Goal: Information Seeking & Learning: Find specific fact

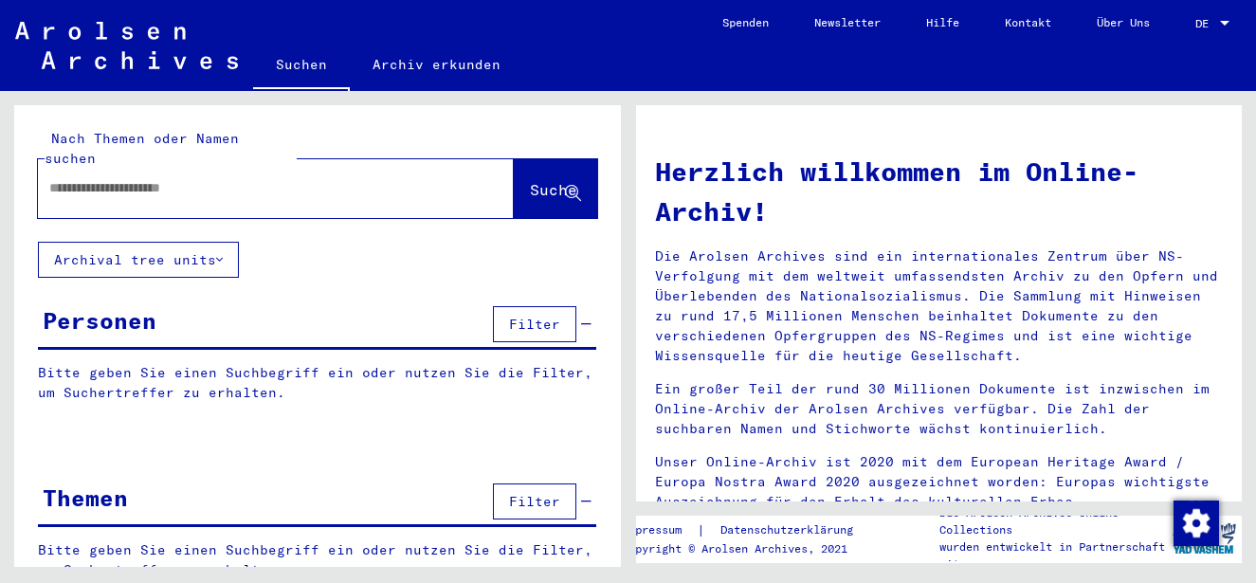
type input "********"
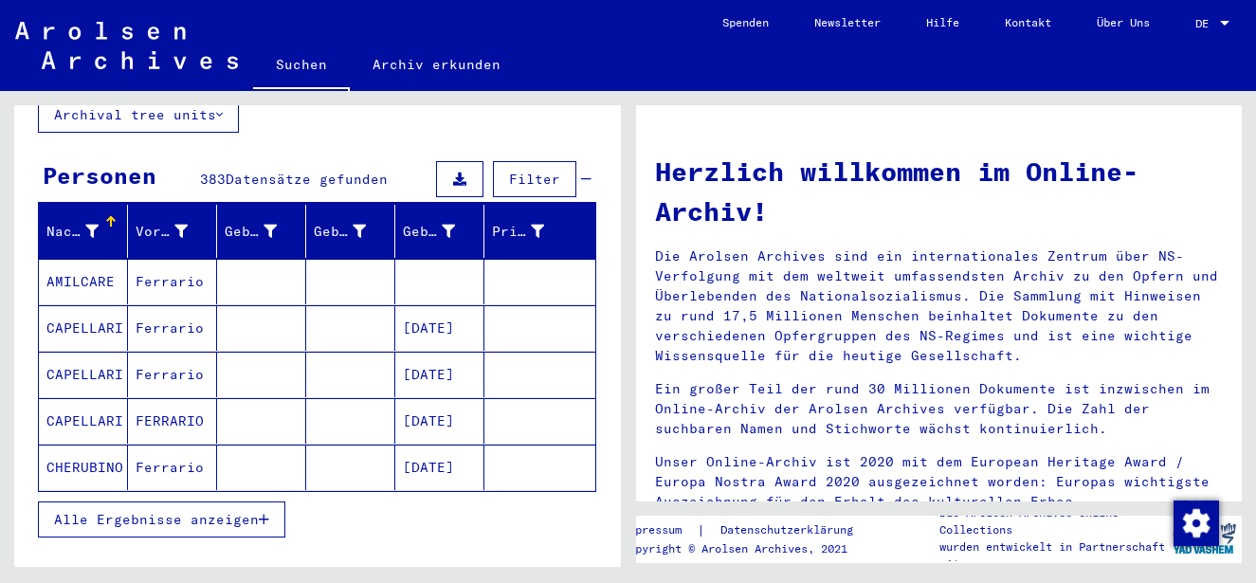
scroll to position [149, 0]
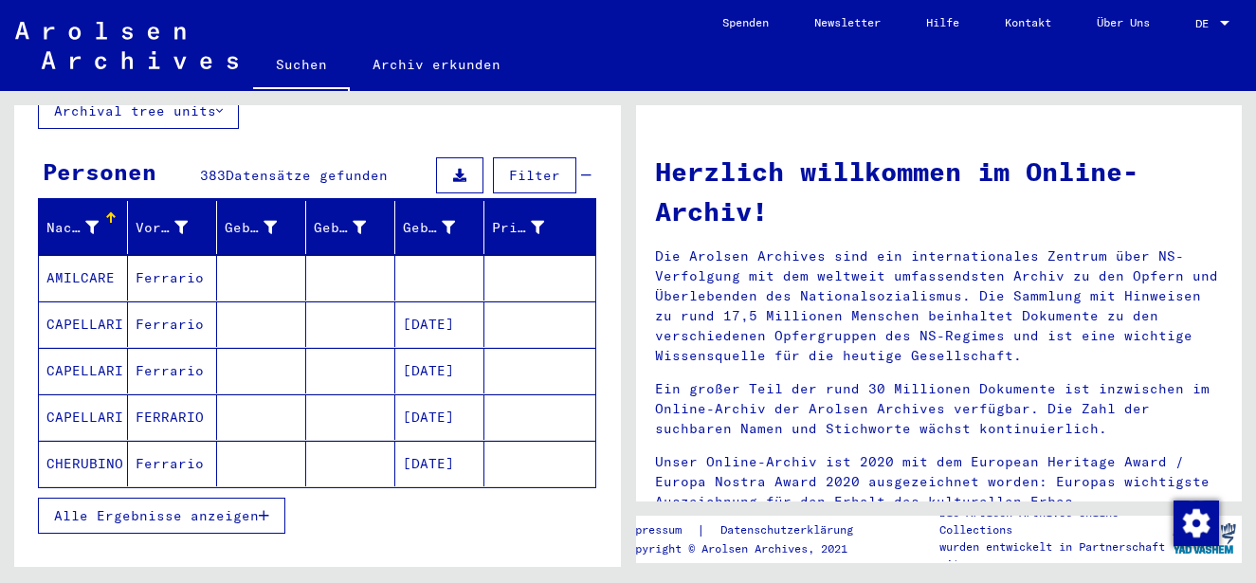
click at [265, 509] on icon "button" at bounding box center [264, 515] width 10 height 13
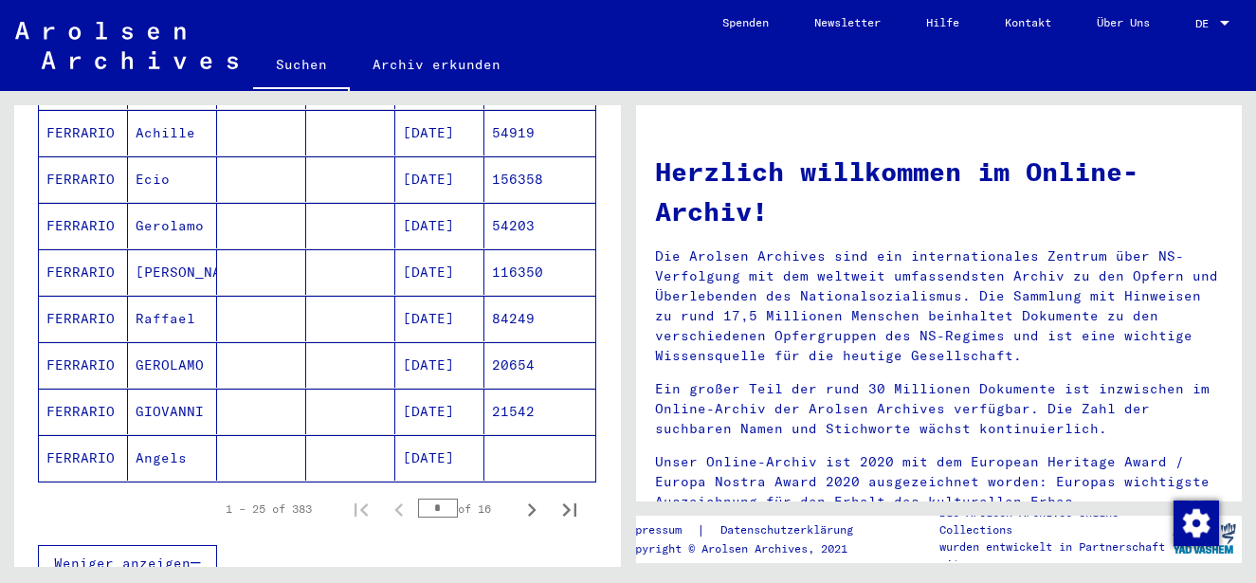
scroll to position [1104, 0]
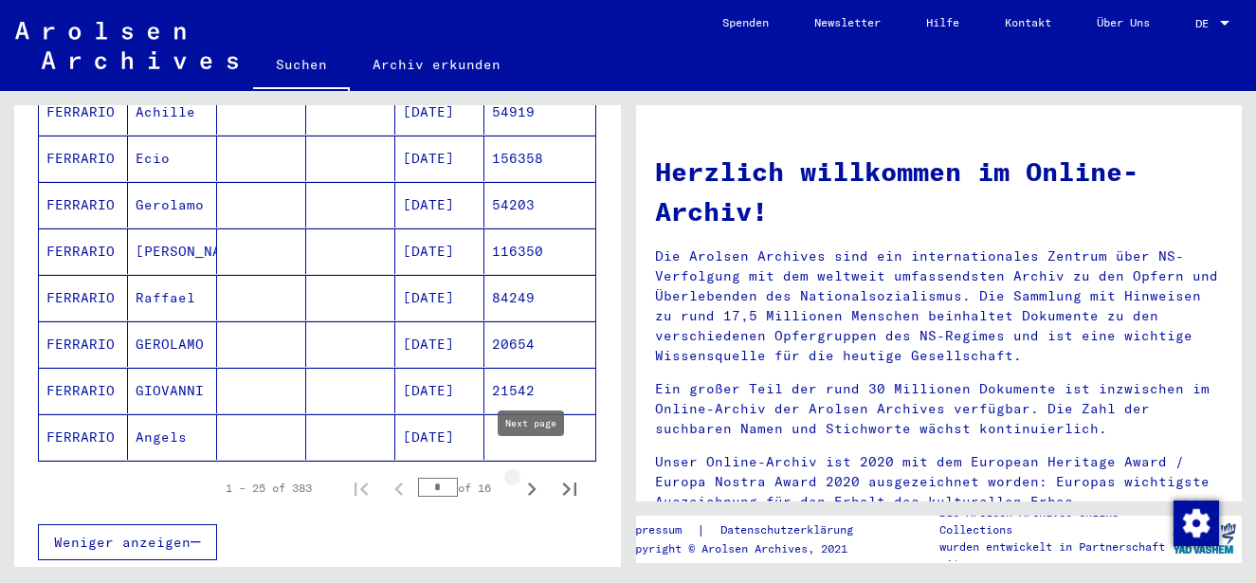
click at [537, 476] on icon "Next page" at bounding box center [532, 489] width 27 height 27
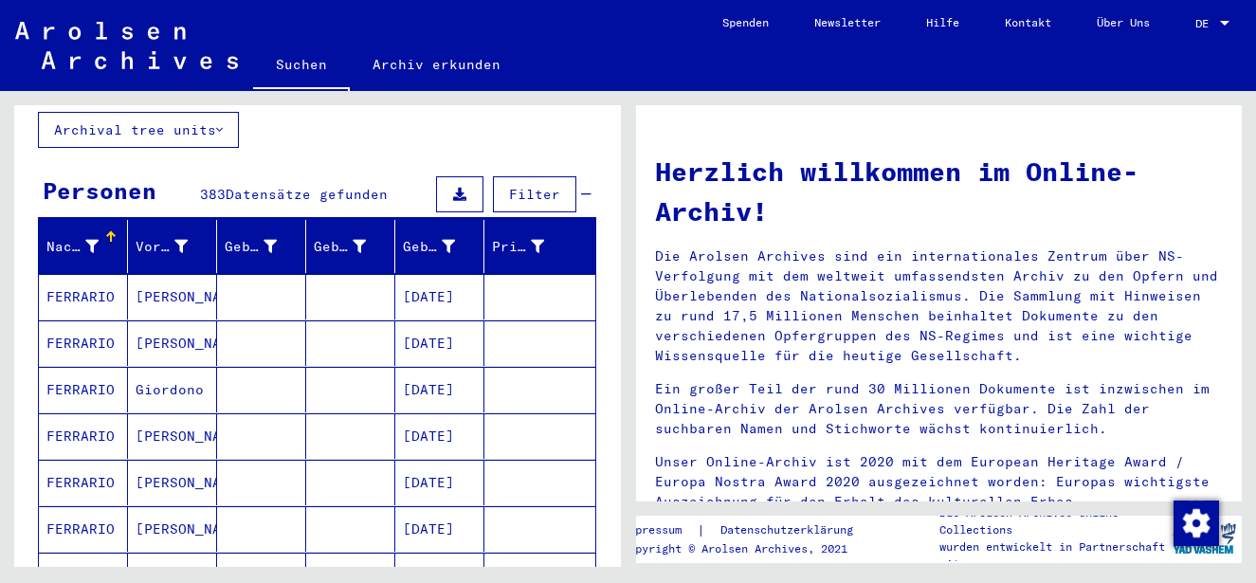
scroll to position [125, 0]
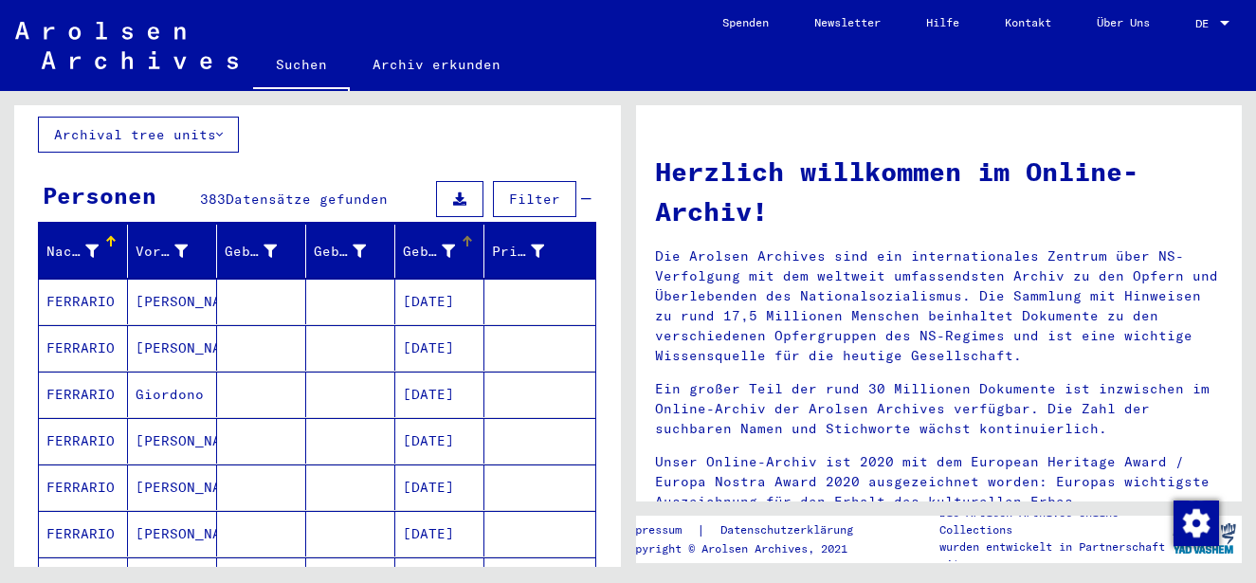
click at [450, 245] on icon at bounding box center [448, 251] width 13 height 13
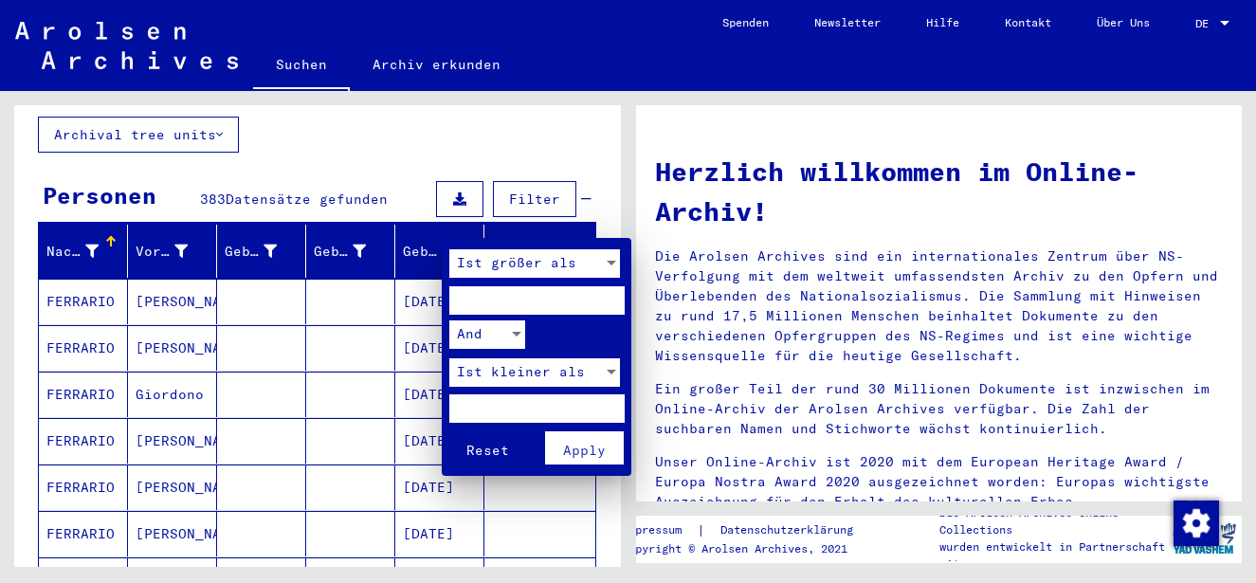
click at [554, 128] on div at bounding box center [628, 291] width 1256 height 583
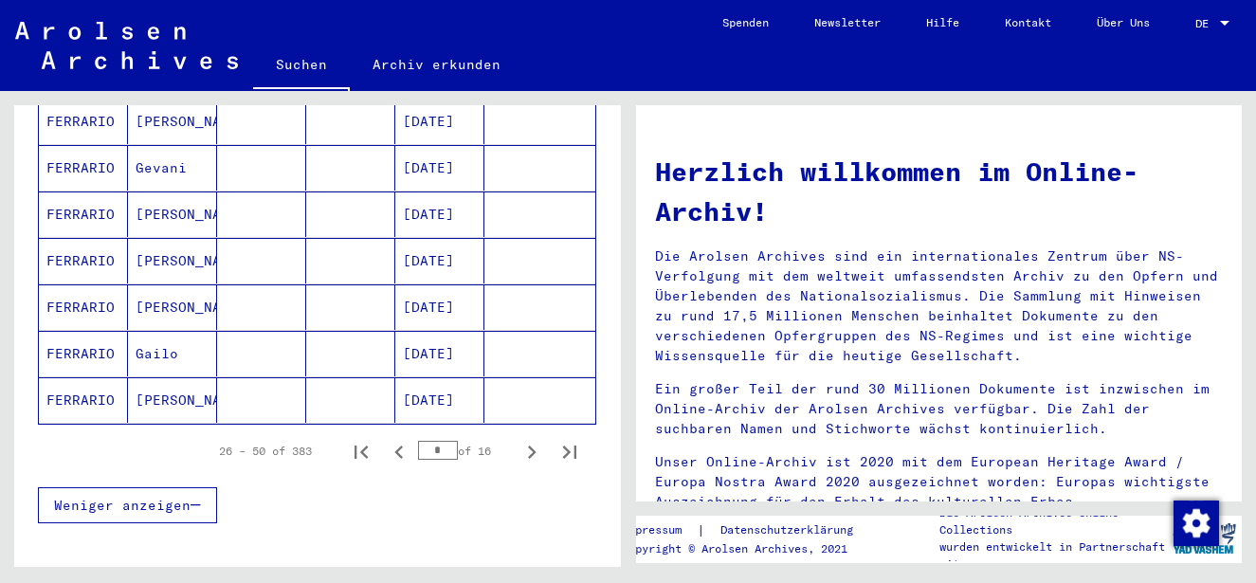
scroll to position [1151, 0]
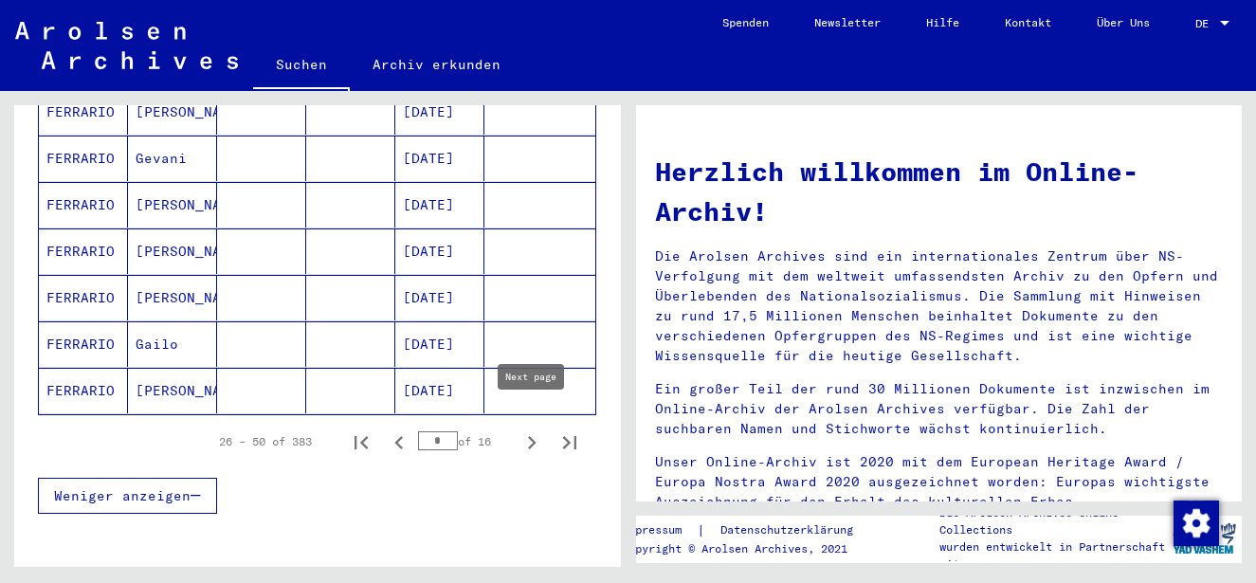
click at [535, 429] on icon "Next page" at bounding box center [532, 442] width 27 height 27
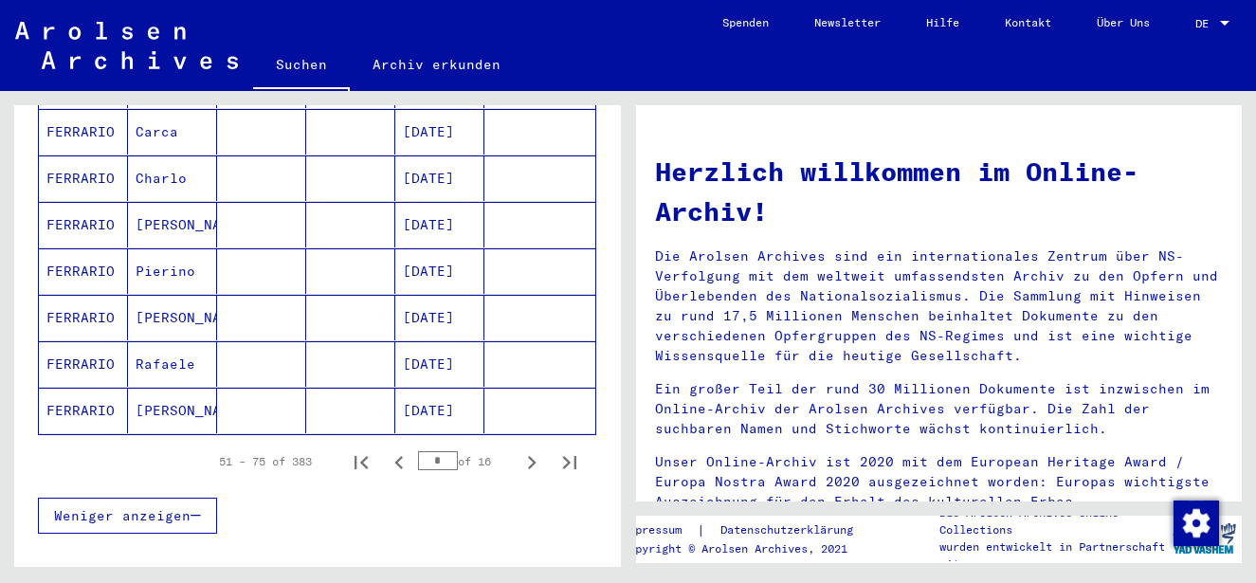
scroll to position [1154, 0]
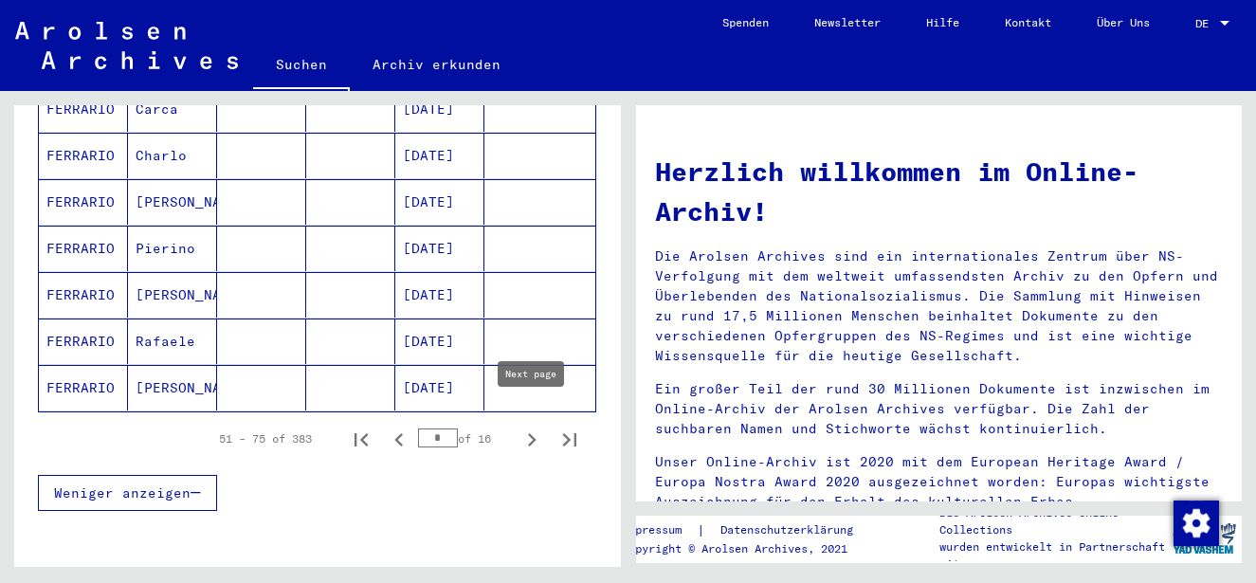
click at [529, 427] on icon "Next page" at bounding box center [532, 440] width 27 height 27
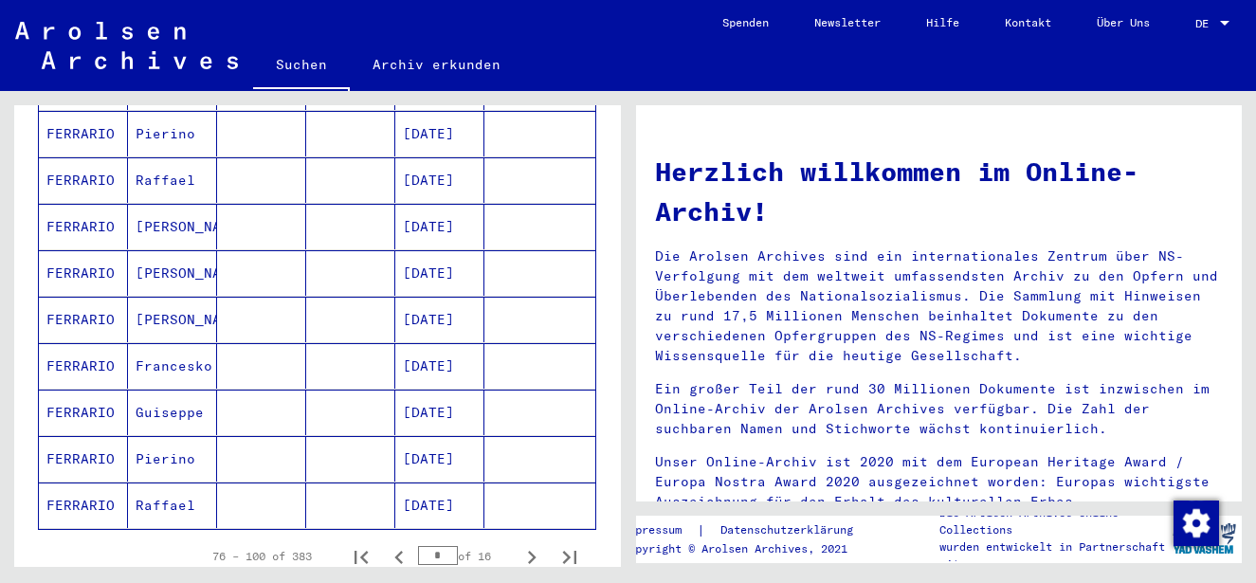
scroll to position [1091, 0]
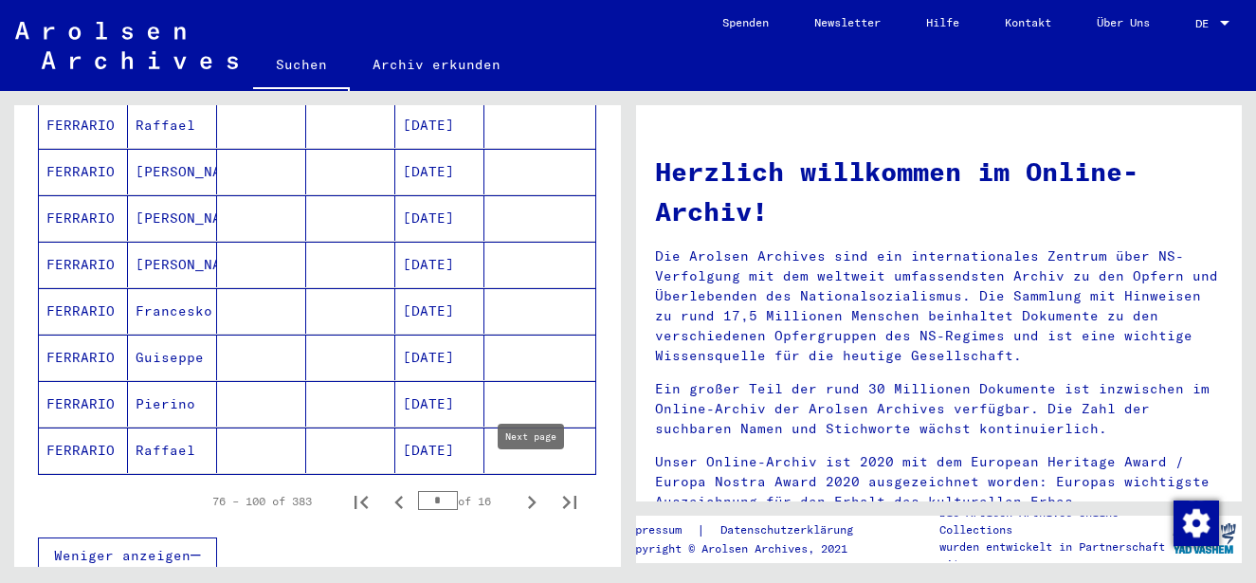
click at [531, 496] on icon "Next page" at bounding box center [532, 502] width 9 height 13
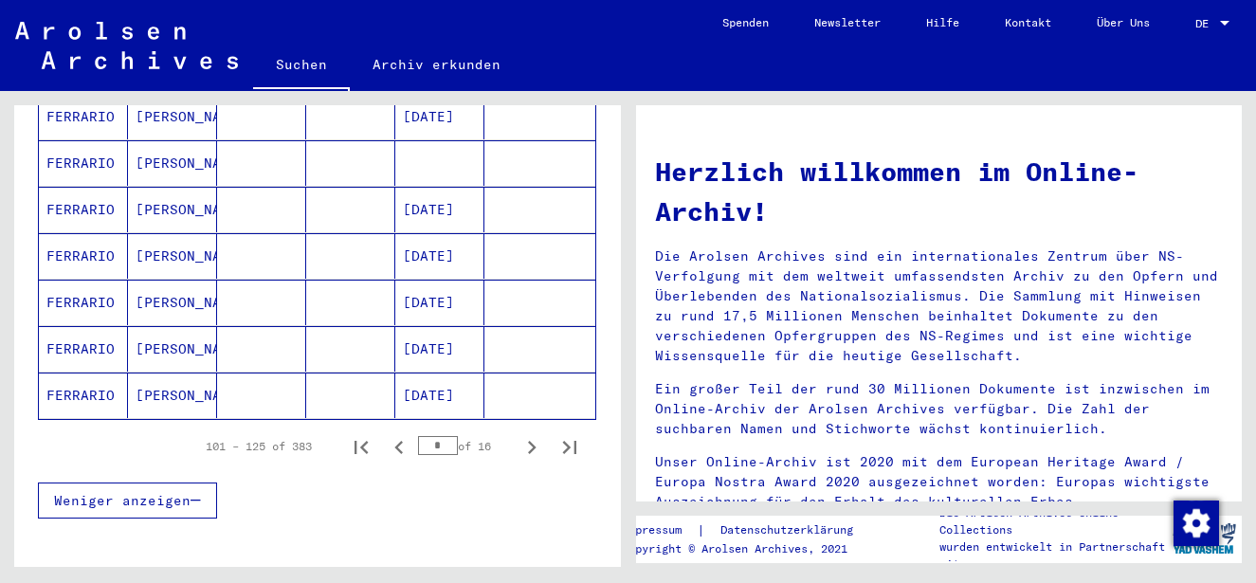
scroll to position [1147, 0]
click at [535, 433] on icon "Next page" at bounding box center [532, 446] width 27 height 27
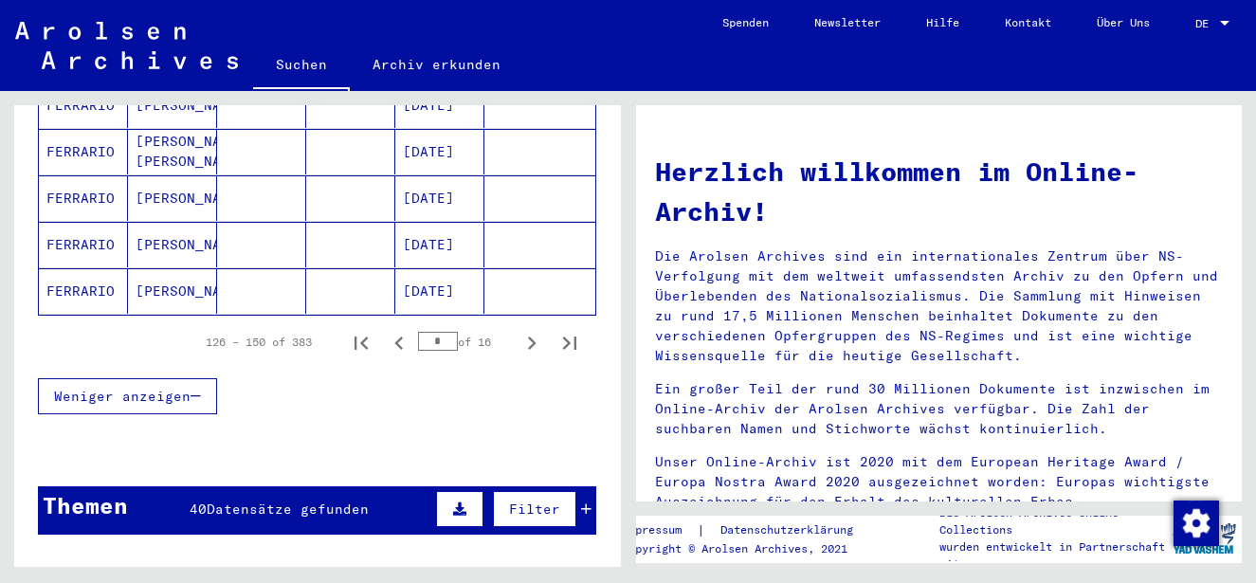
scroll to position [1257, 0]
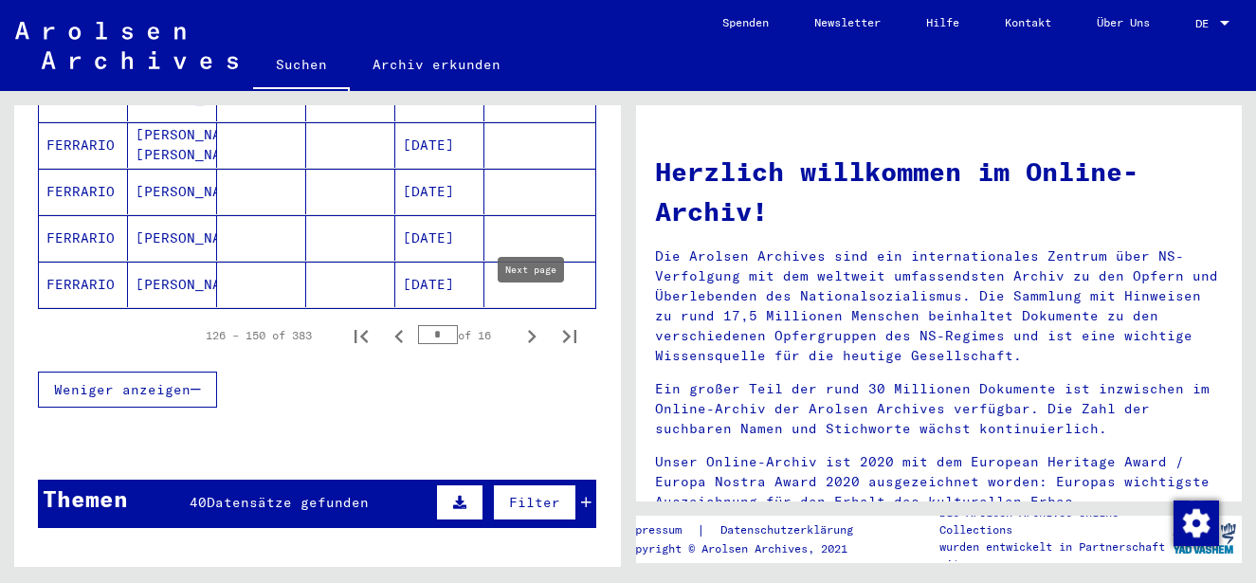
click at [537, 323] on icon "Next page" at bounding box center [532, 336] width 27 height 27
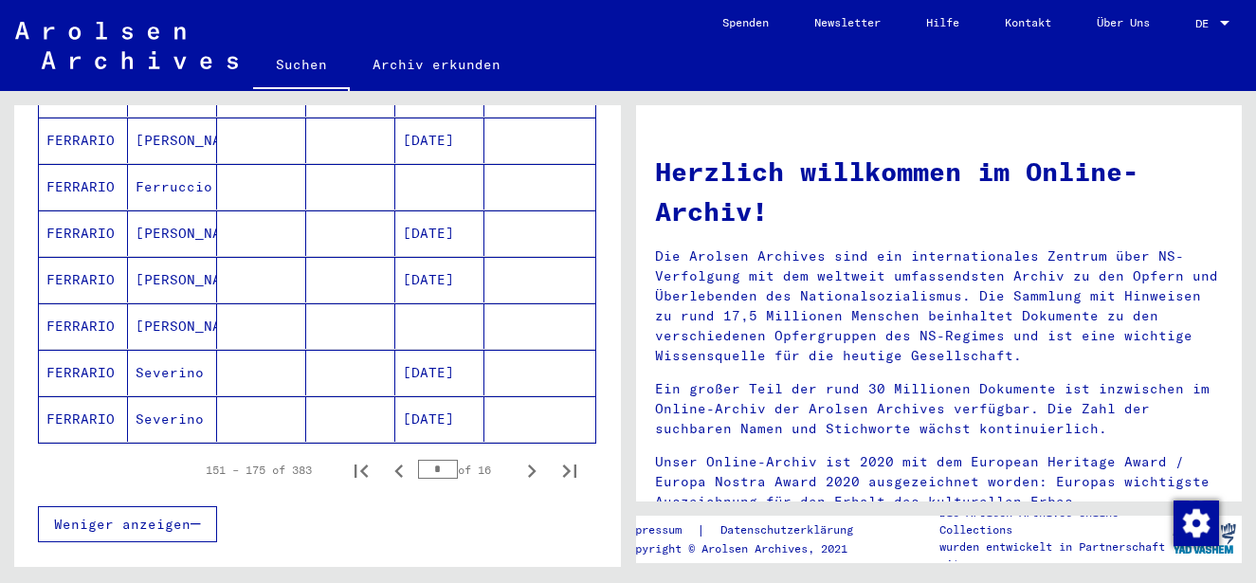
scroll to position [1123, 0]
click at [537, 457] on icon "Next page" at bounding box center [532, 470] width 27 height 27
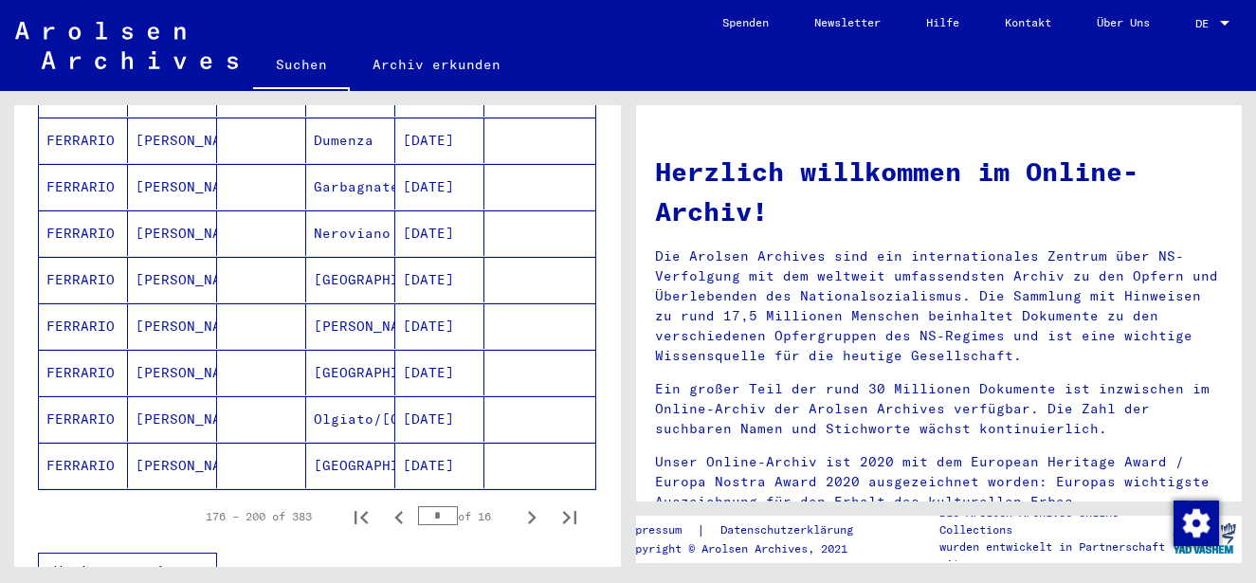
scroll to position [1084, 0]
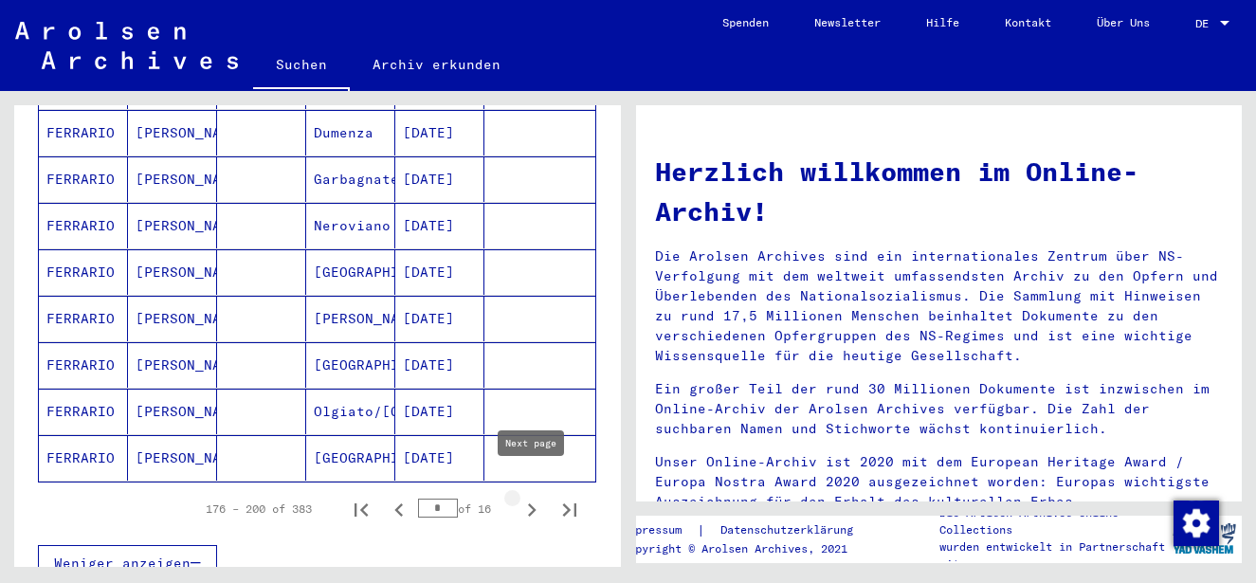
click at [537, 497] on icon "Next page" at bounding box center [532, 510] width 27 height 27
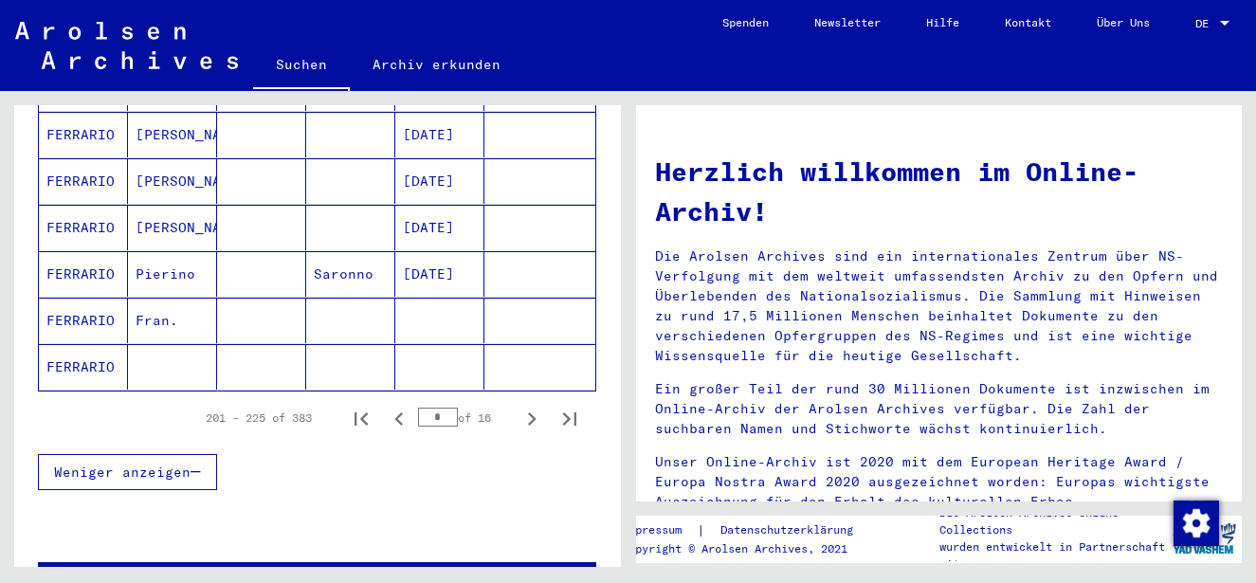
scroll to position [1196, 0]
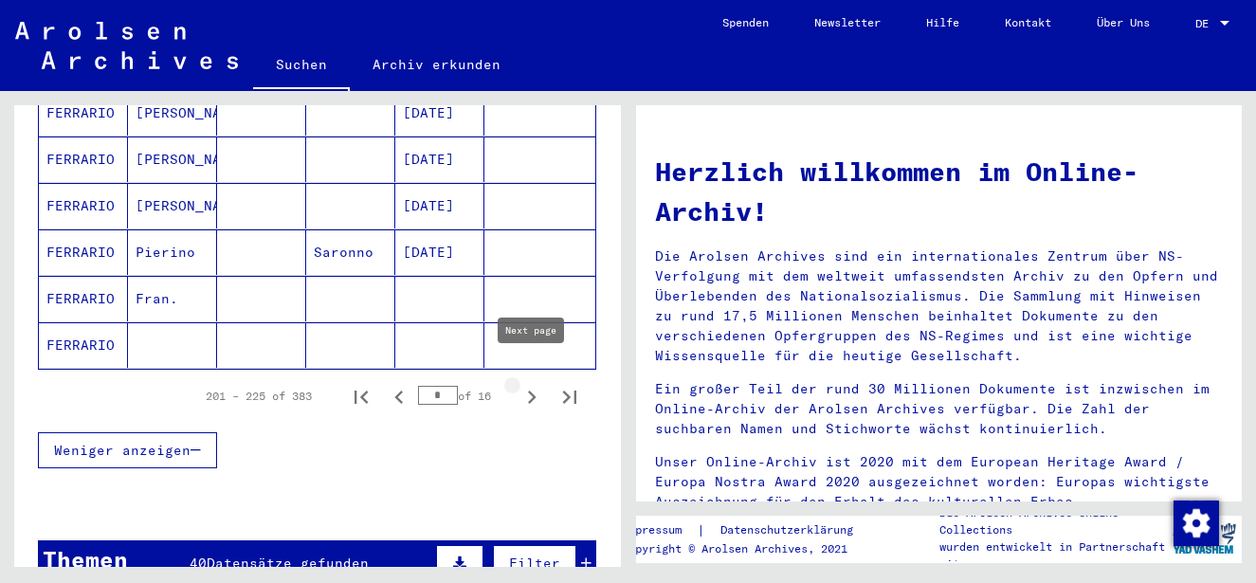
click at [533, 384] on icon "Next page" at bounding box center [532, 397] width 27 height 27
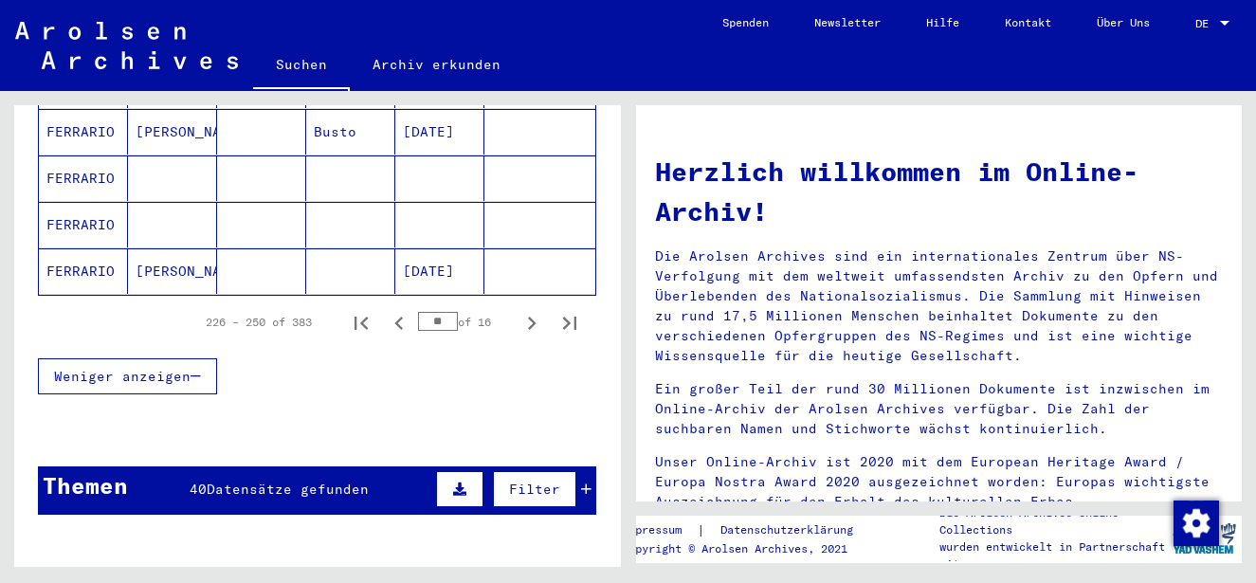
scroll to position [1271, 0]
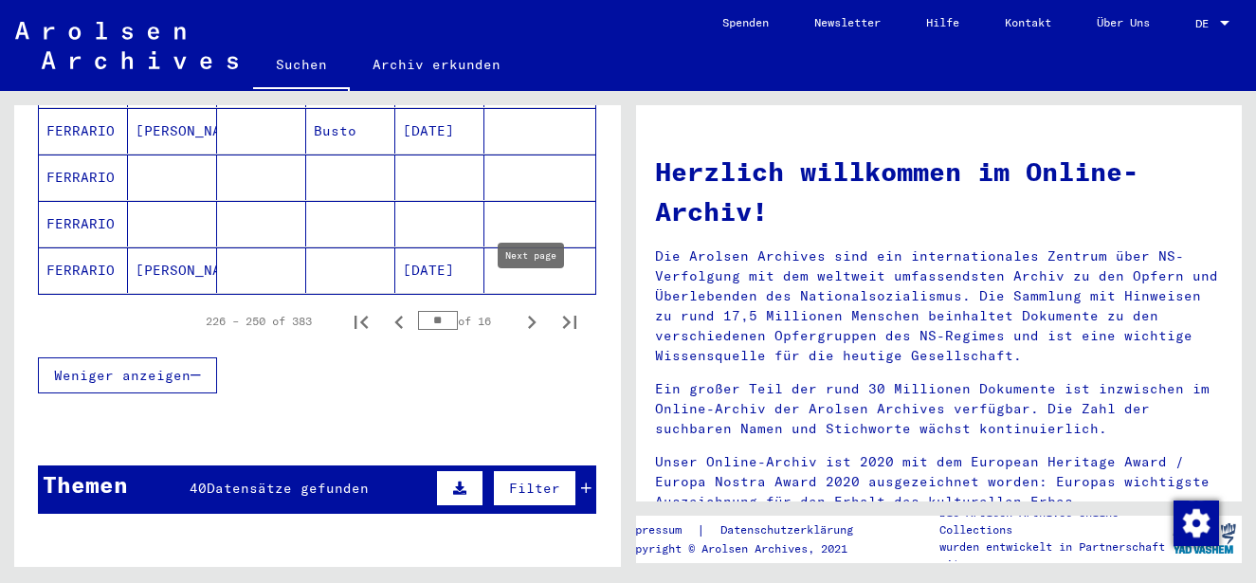
click at [530, 309] on icon "Next page" at bounding box center [532, 322] width 27 height 27
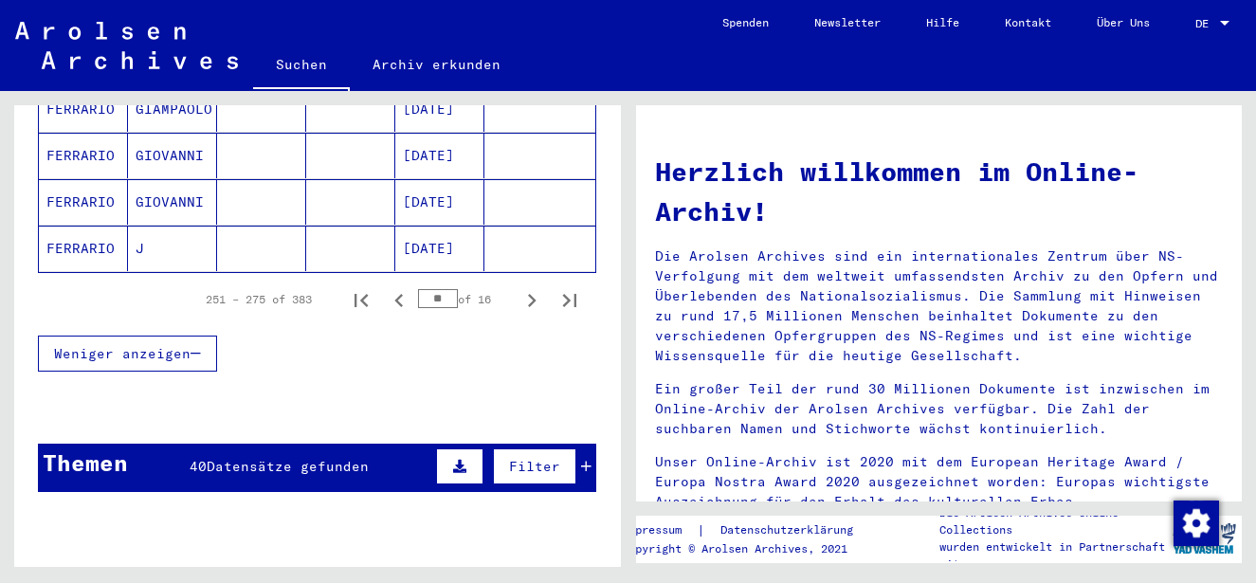
scroll to position [1295, 0]
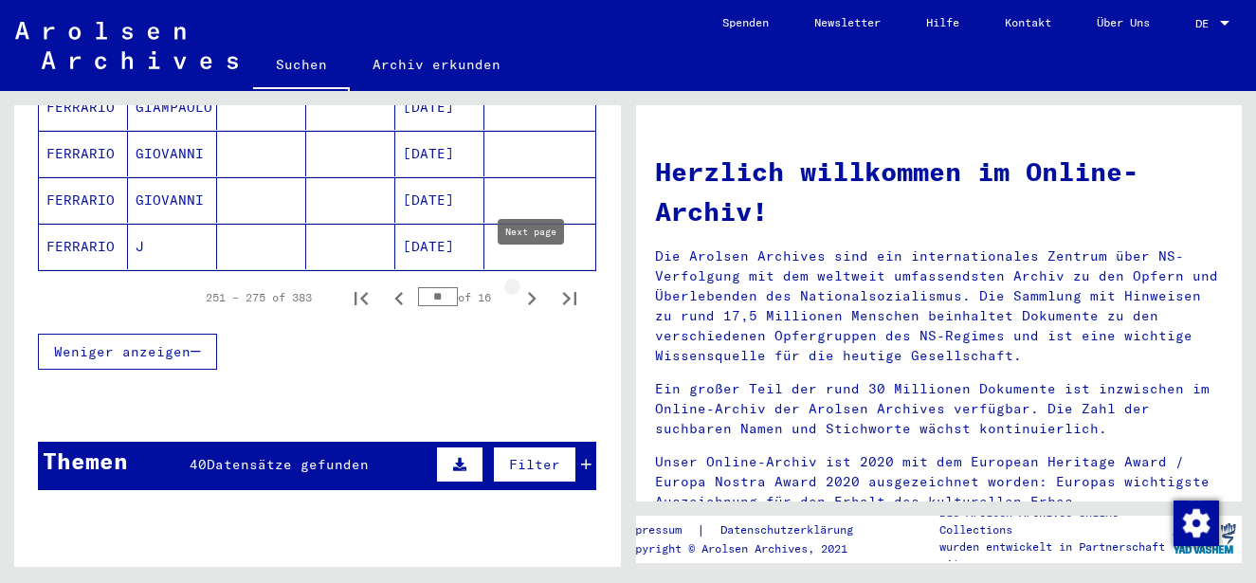
click at [533, 292] on icon "Next page" at bounding box center [532, 298] width 9 height 13
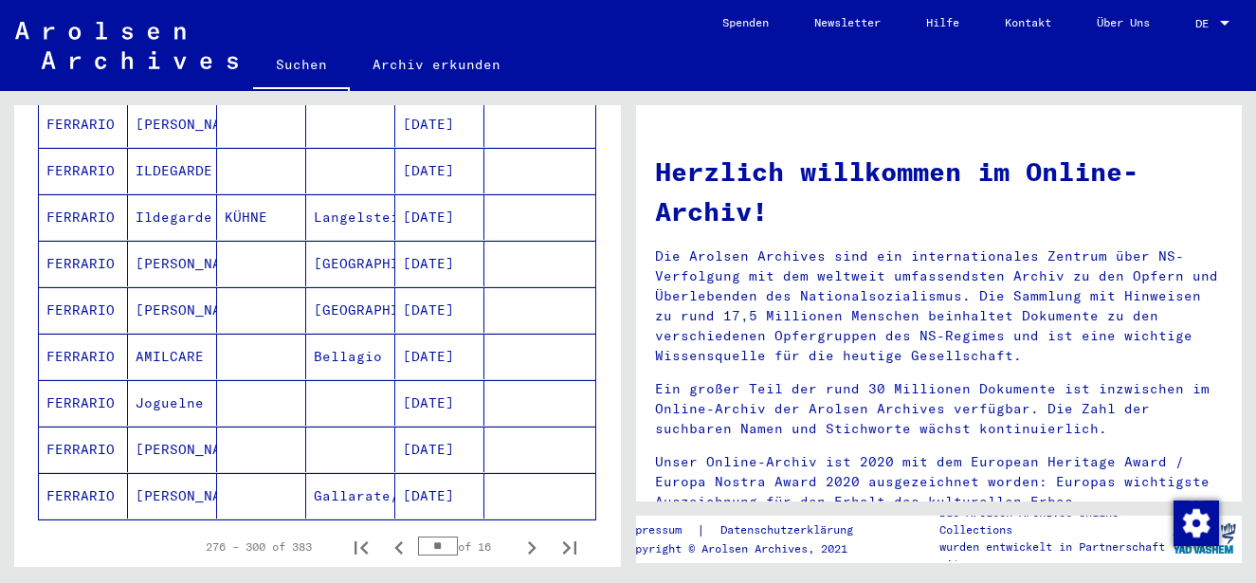
scroll to position [1097, 0]
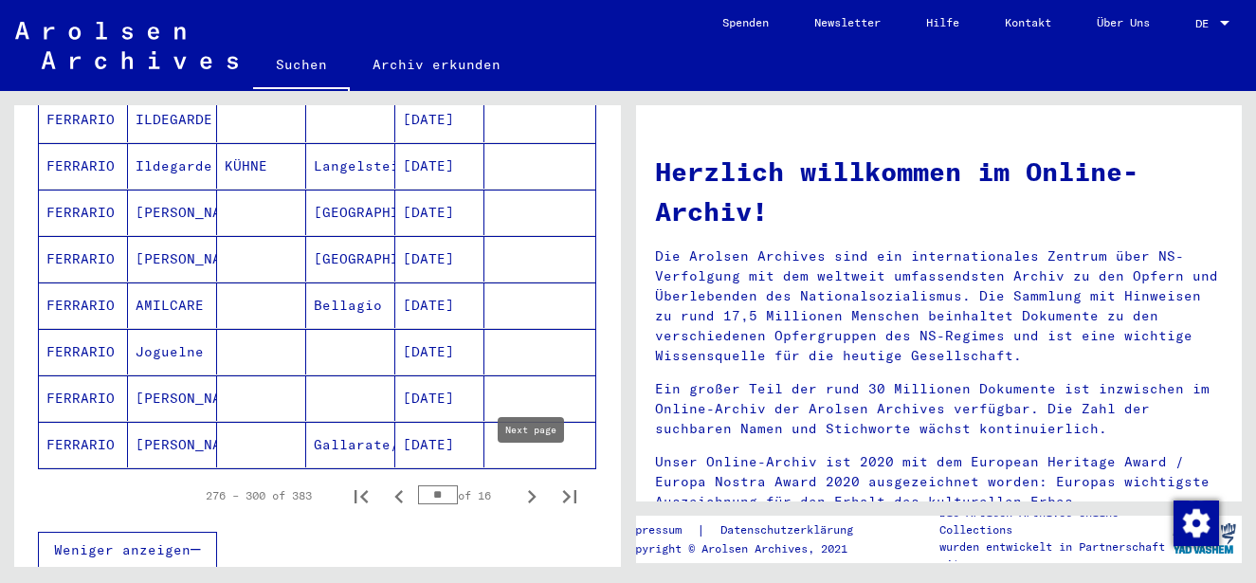
click at [537, 483] on icon "Next page" at bounding box center [532, 496] width 27 height 27
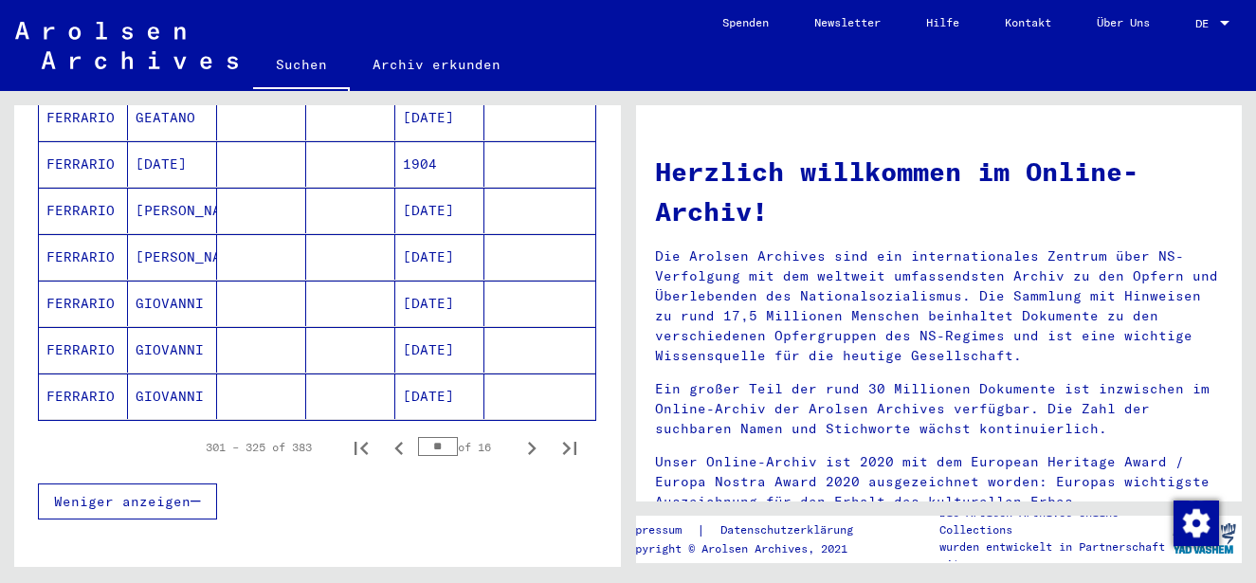
scroll to position [1146, 0]
click at [527, 434] on icon "Next page" at bounding box center [532, 447] width 27 height 27
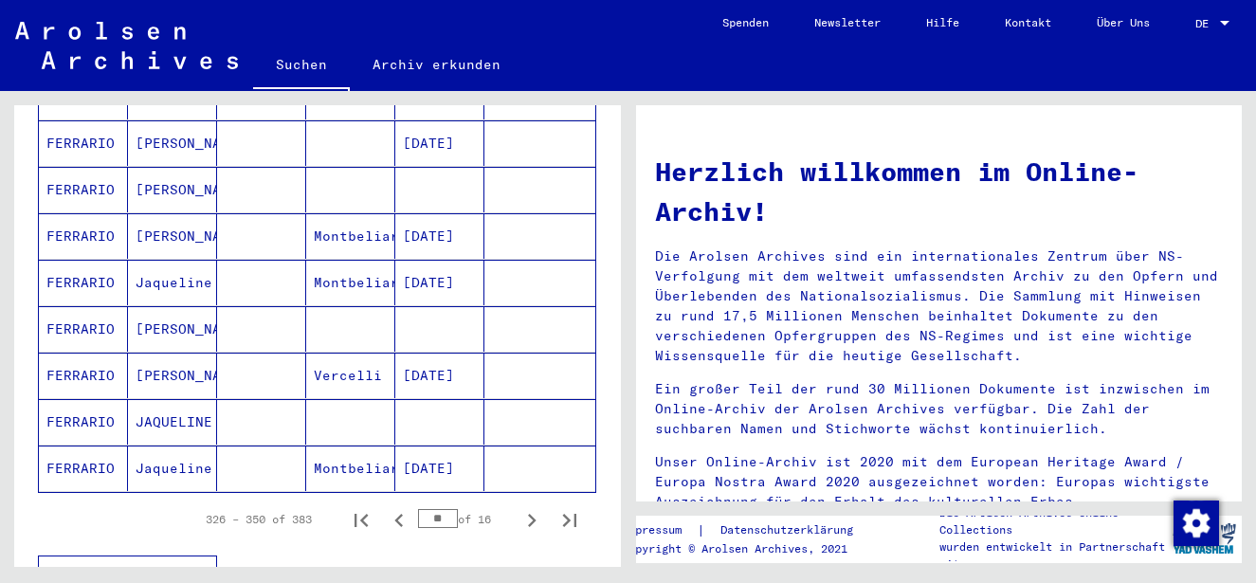
scroll to position [1119, 0]
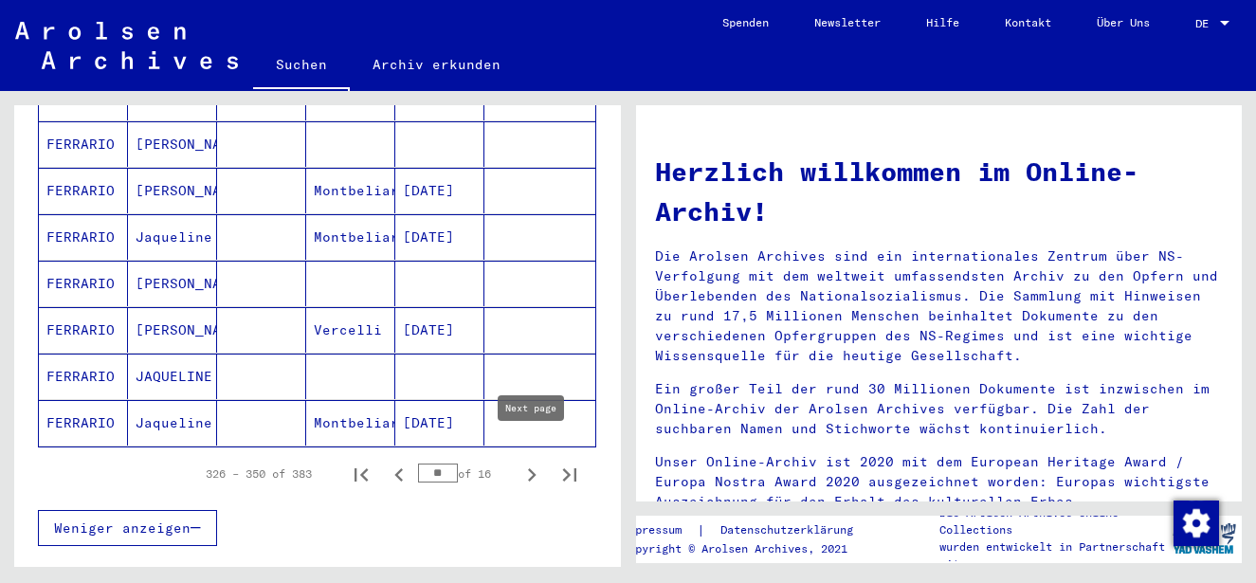
click at [534, 462] on icon "Next page" at bounding box center [532, 475] width 27 height 27
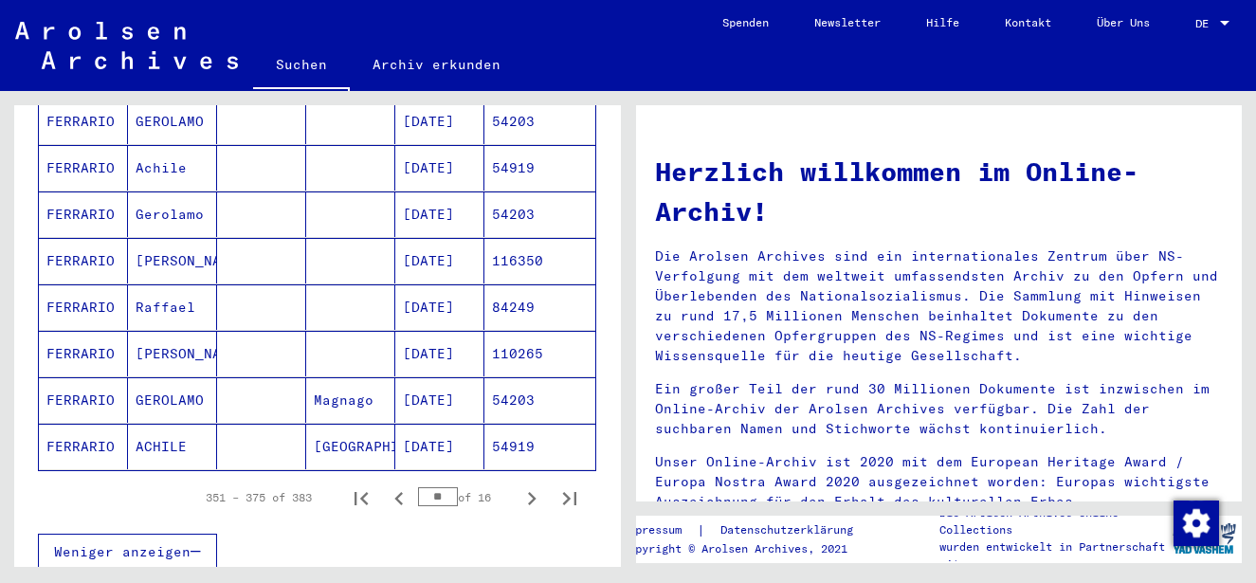
scroll to position [1096, 0]
click at [529, 491] on icon "Next page" at bounding box center [532, 497] width 9 height 13
type input "**"
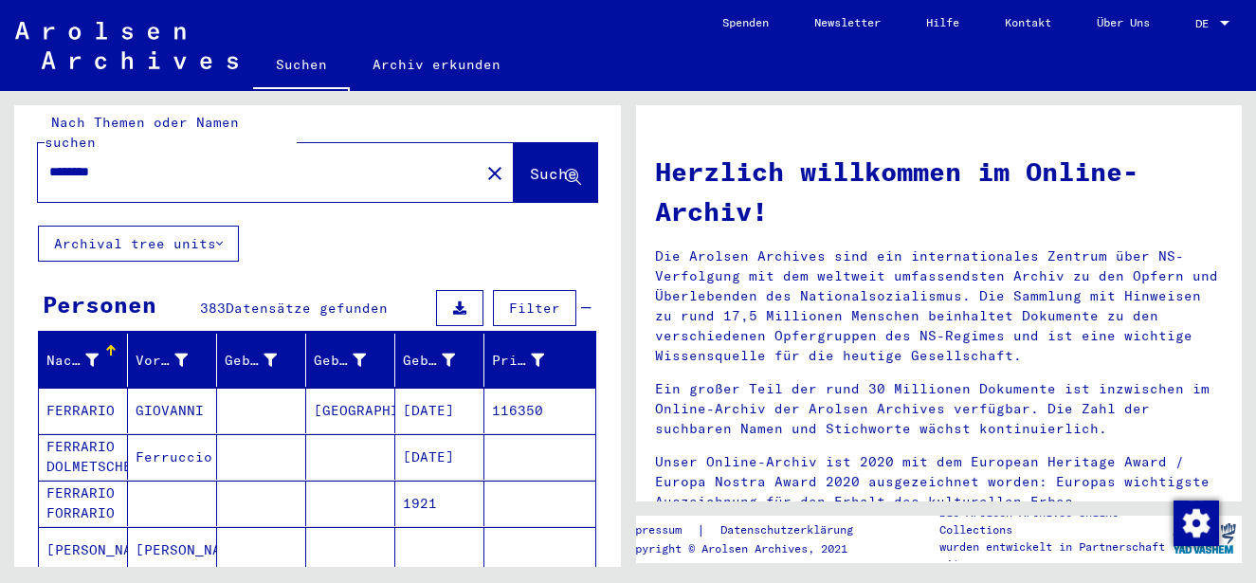
scroll to position [0, 0]
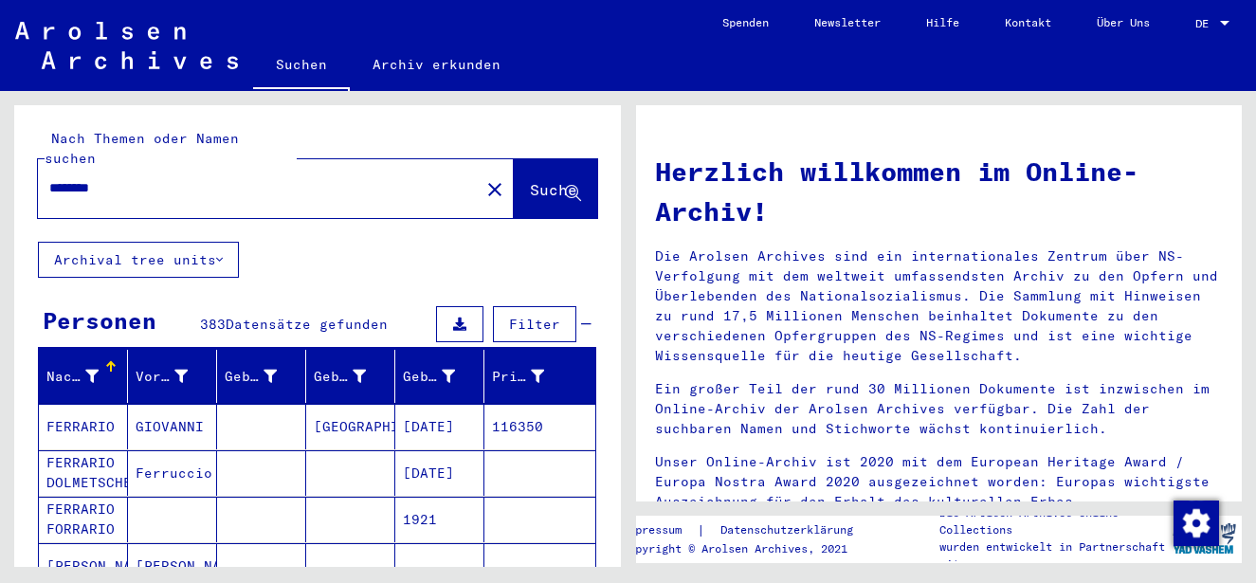
click at [483, 178] on mat-icon "close" at bounding box center [494, 189] width 23 height 23
